Goal: Transaction & Acquisition: Purchase product/service

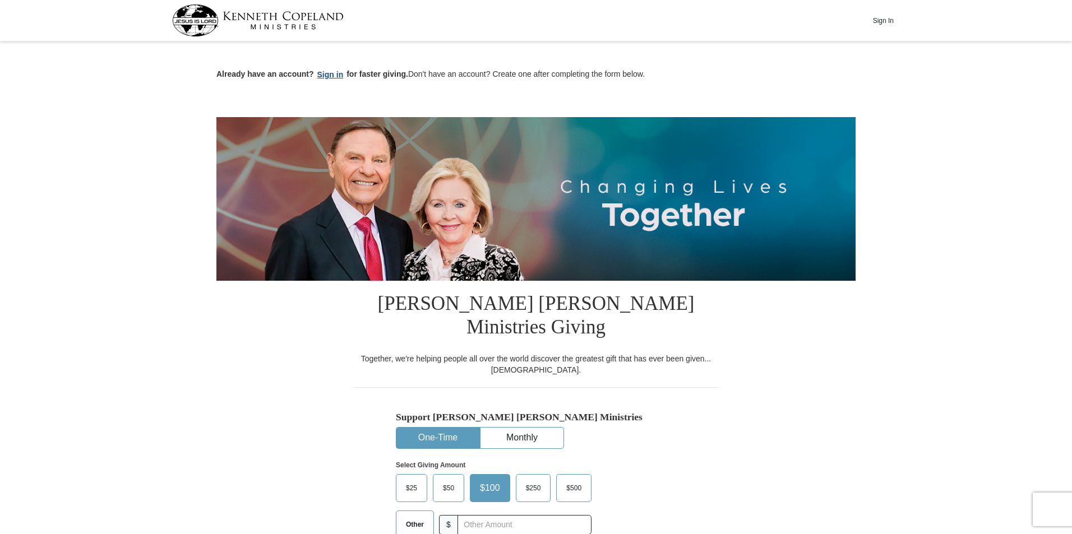
click at [332, 75] on button "Sign in" at bounding box center [330, 74] width 33 height 13
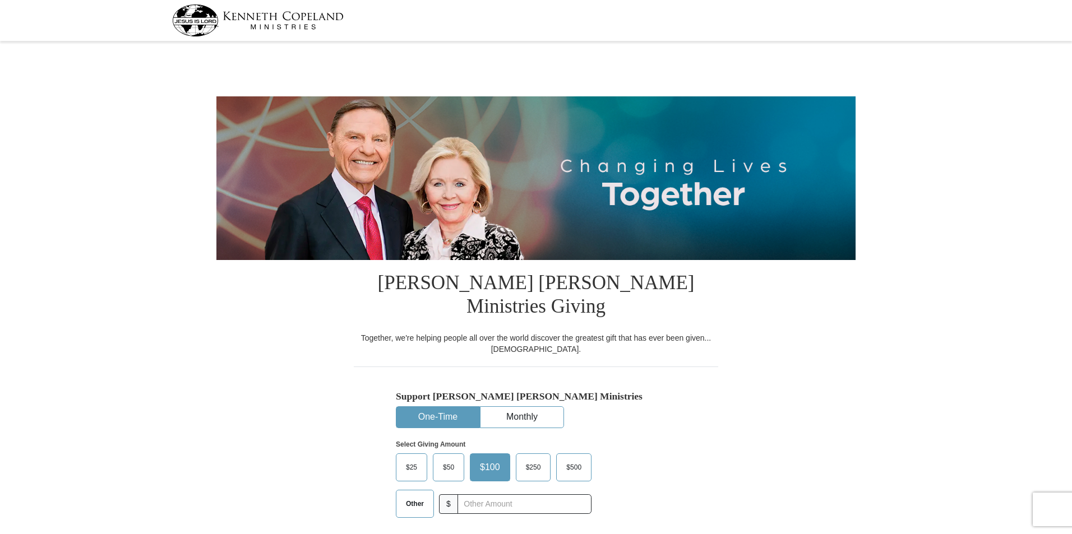
select select "[GEOGRAPHIC_DATA]"
